Goal: Task Accomplishment & Management: Complete application form

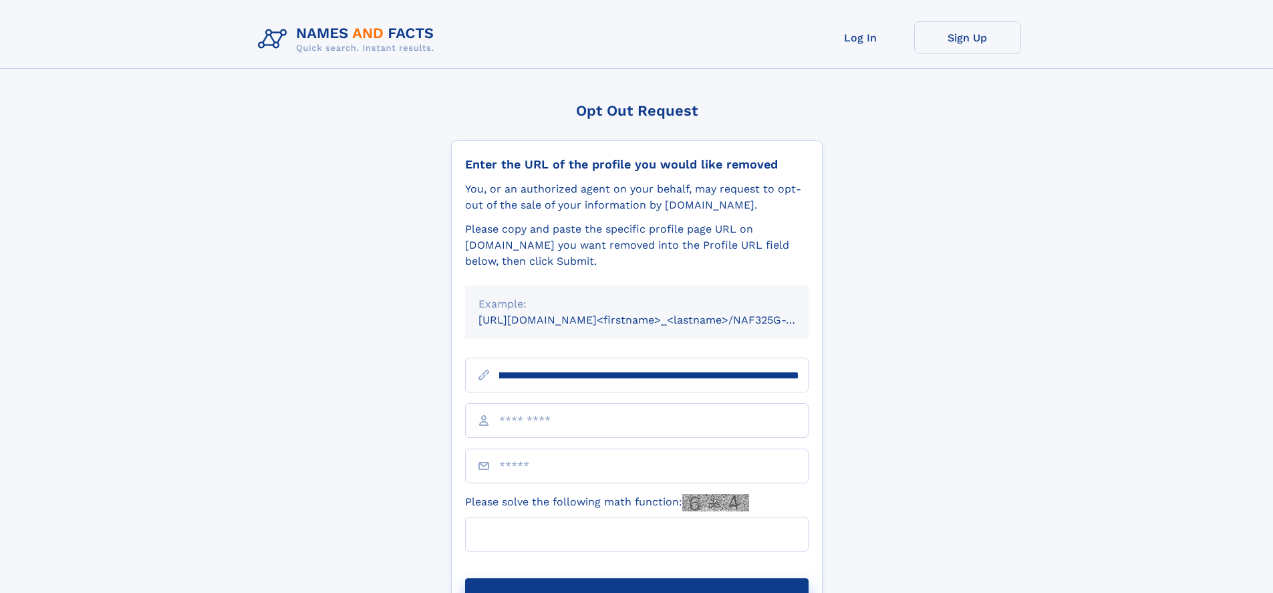
scroll to position [0, 142]
type input "**********"
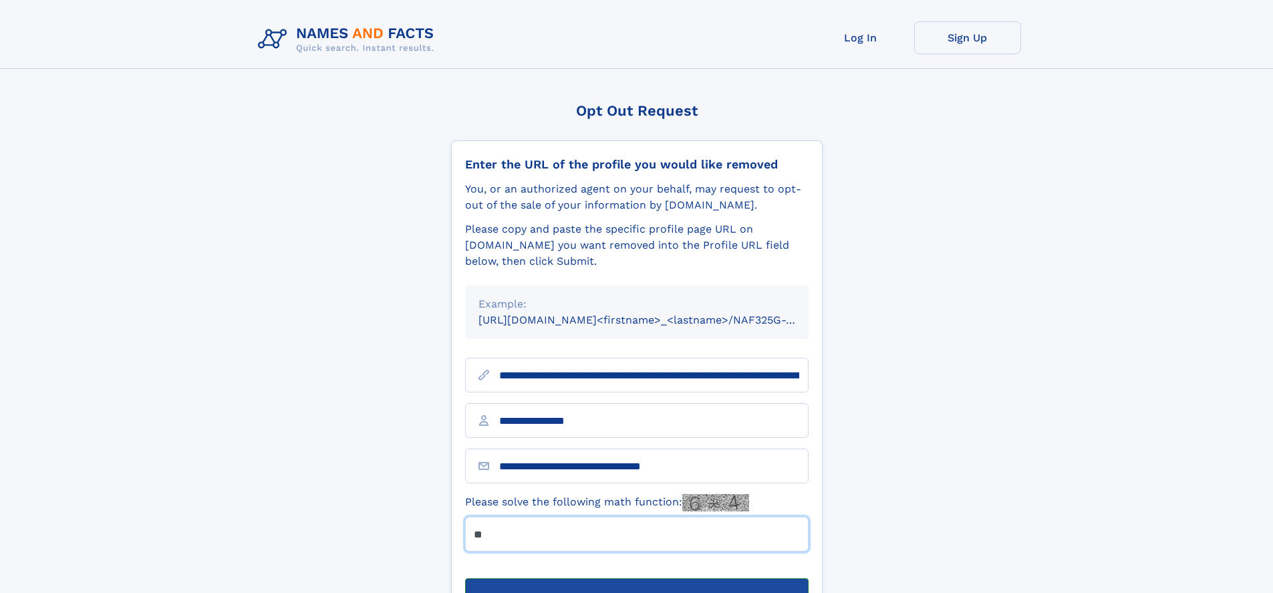
type input "**"
click at [636, 578] on button "Submit Opt Out Request" at bounding box center [636, 599] width 343 height 43
